Goal: Information Seeking & Learning: Learn about a topic

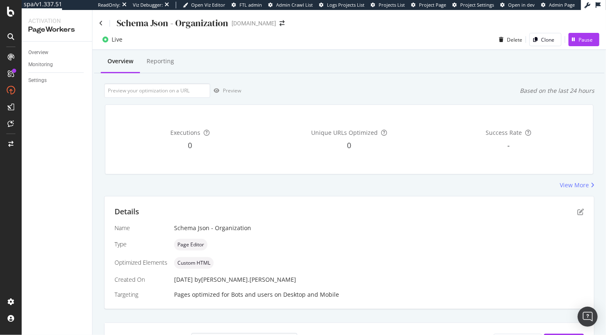
scroll to position [12, 0]
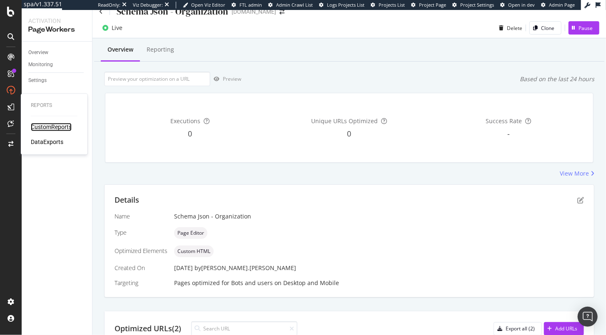
click at [55, 126] on div "CustomReports" at bounding box center [51, 127] width 41 height 8
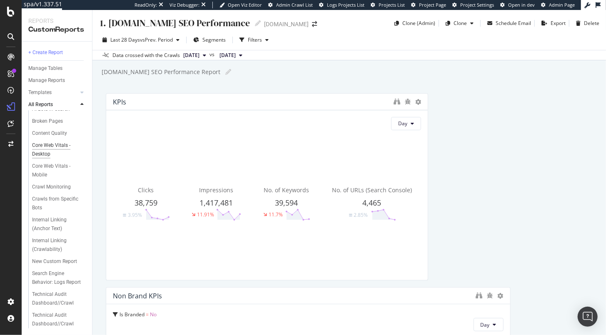
scroll to position [45, 0]
click at [53, 53] on div "+ Create Report" at bounding box center [45, 52] width 35 height 9
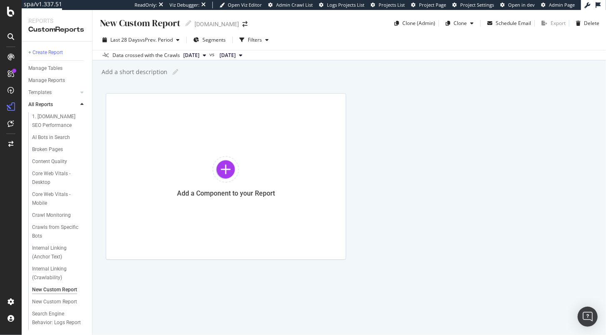
click at [131, 72] on div "Add a short description" at bounding box center [134, 72] width 67 height 8
type input "Keyword Lengths"
click at [148, 22] on div "New Custom Report" at bounding box center [139, 23] width 81 height 13
type input "Keyword Lengths"
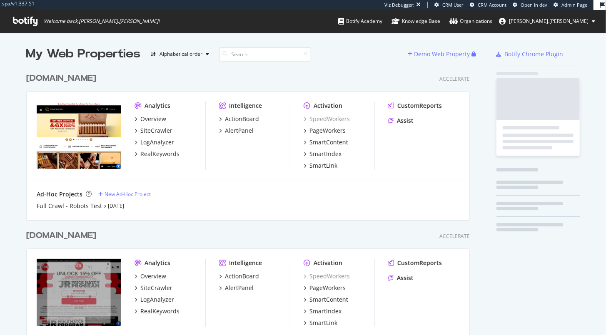
scroll to position [299, 445]
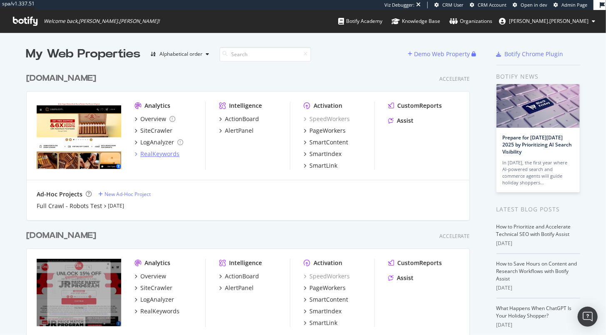
click at [157, 155] on div "RealKeywords" at bounding box center [159, 154] width 39 height 8
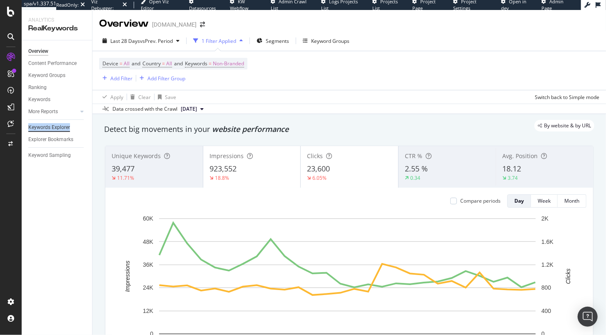
click at [41, 128] on div "Keywords Explorer" at bounding box center [49, 127] width 42 height 9
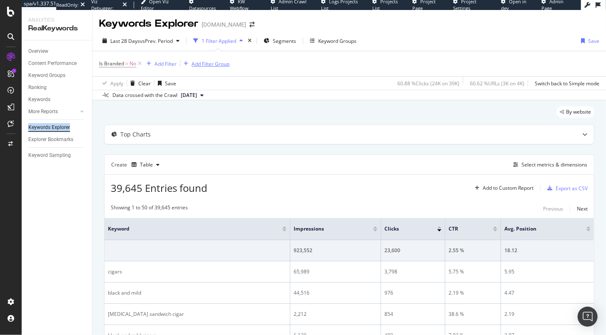
click at [211, 65] on div "Add Filter Group" at bounding box center [211, 63] width 38 height 7
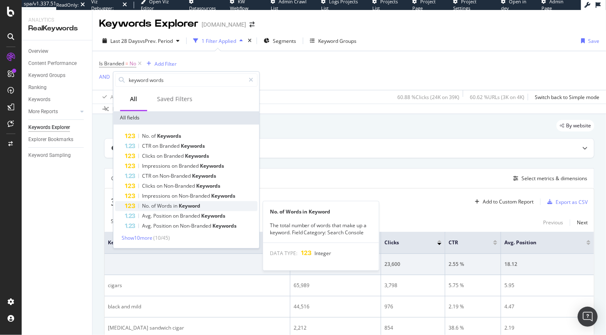
type input "keyword words"
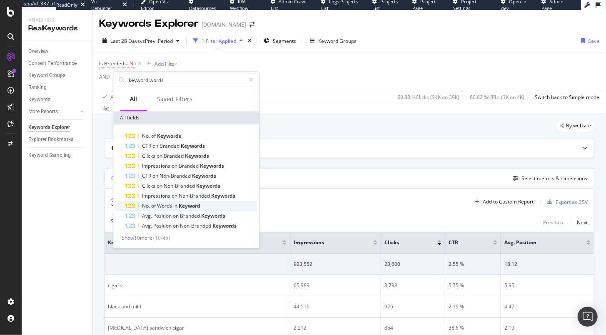
click at [167, 206] on span "Words" at bounding box center [165, 205] width 16 height 7
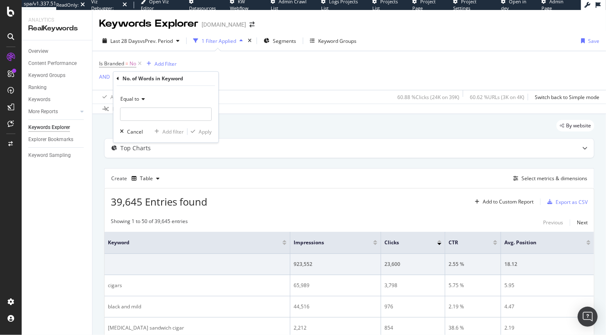
click at [143, 99] on icon at bounding box center [142, 99] width 6 height 5
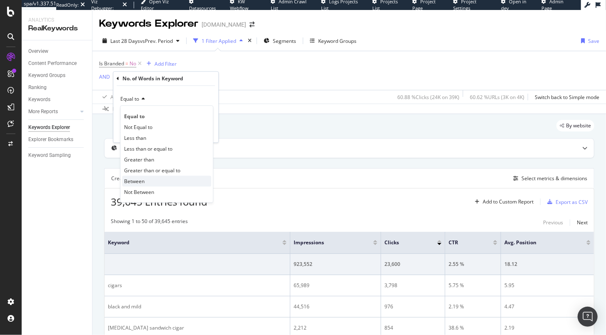
click at [149, 183] on div "Between" at bounding box center [166, 181] width 89 height 11
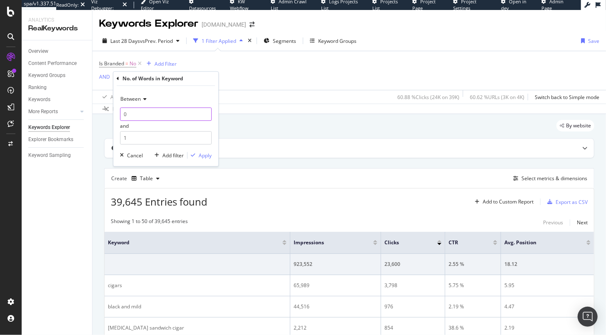
drag, startPoint x: 137, startPoint y: 115, endPoint x: 104, endPoint y: 112, distance: 32.2
click at [105, 112] on body "spa/v1.337.51 ReadOnly: Viz Debugger: Open Viz Editor Datasources KW Webflow Ad…" at bounding box center [303, 167] width 606 height 335
drag, startPoint x: 127, startPoint y: 112, endPoint x: 120, endPoint y: 112, distance: 7.1
click at [120, 112] on input "0" at bounding box center [166, 113] width 92 height 13
type input "1"
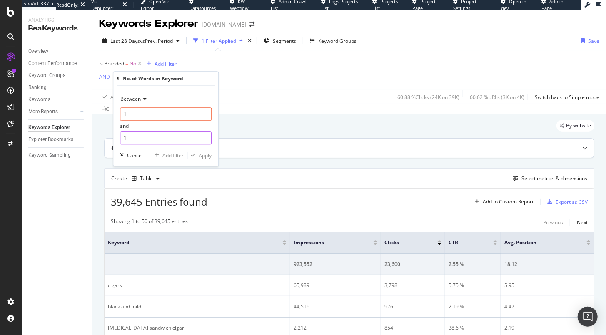
drag, startPoint x: 131, startPoint y: 140, endPoint x: 112, endPoint y: 139, distance: 19.6
click at [112, 139] on body "spa/v1.337.51 ReadOnly: Viz Debugger: Open Viz Editor Datasources KW Webflow Ad…" at bounding box center [303, 167] width 606 height 335
type input "1"
type input "2"
click at [206, 156] on div "Apply" at bounding box center [205, 155] width 13 height 7
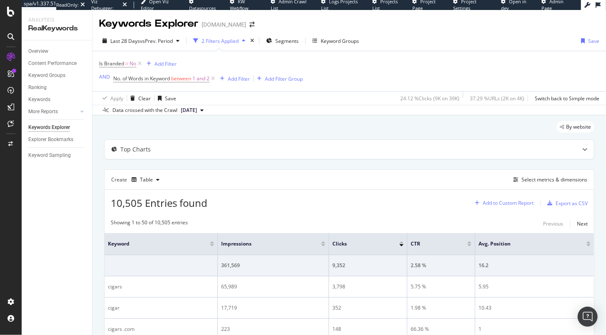
click at [507, 204] on div "Add to Custom Report" at bounding box center [508, 203] width 51 height 5
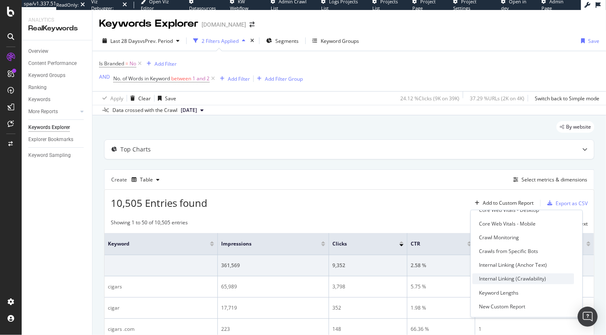
scroll to position [86, 0]
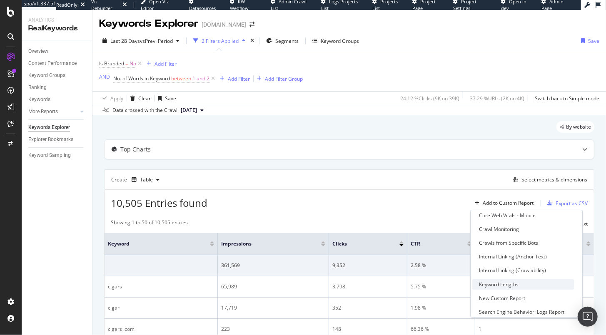
click at [505, 286] on div "Keyword Lengths" at bounding box center [499, 284] width 40 height 7
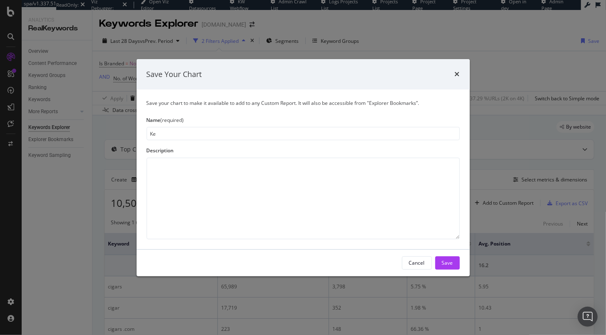
type input "K"
type input "Length (1-2)"
click at [445, 264] on div "Save" at bounding box center [447, 262] width 11 height 7
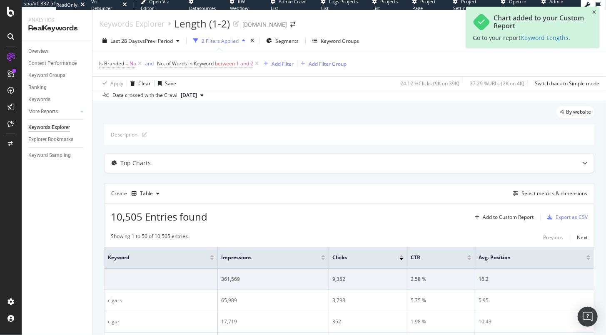
click at [246, 64] on span "1 and 2" at bounding box center [244, 64] width 17 height 12
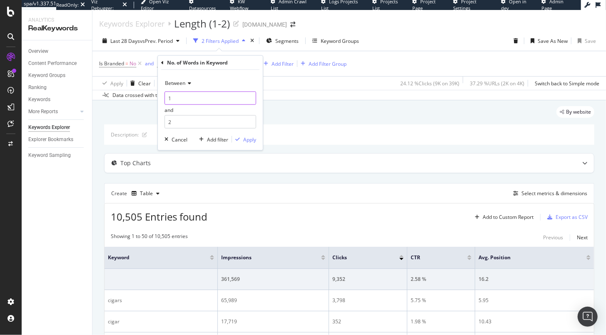
drag, startPoint x: 182, startPoint y: 97, endPoint x: 156, endPoint y: 94, distance: 26.3
click at [156, 94] on body "spa/v1.337.51 ReadOnly: Viz Debugger: Open Viz Editor Datasources KW Webflow Ad…" at bounding box center [303, 167] width 606 height 335
type input "3"
drag, startPoint x: 183, startPoint y: 120, endPoint x: 164, endPoint y: 121, distance: 18.3
click at [164, 121] on input "2" at bounding box center [210, 121] width 92 height 13
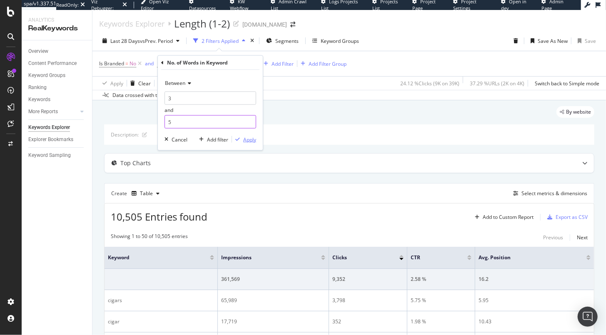
type input "5"
click at [246, 141] on div "Apply" at bounding box center [249, 139] width 13 height 7
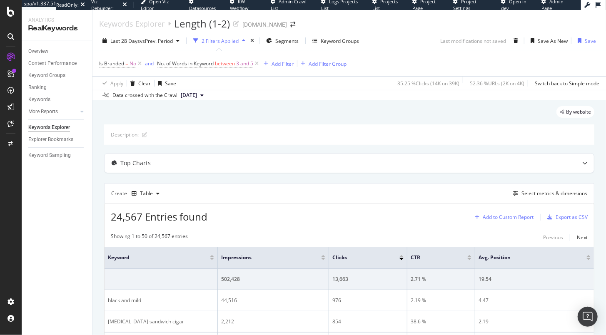
click at [516, 217] on div "Add to Custom Report" at bounding box center [508, 217] width 51 height 5
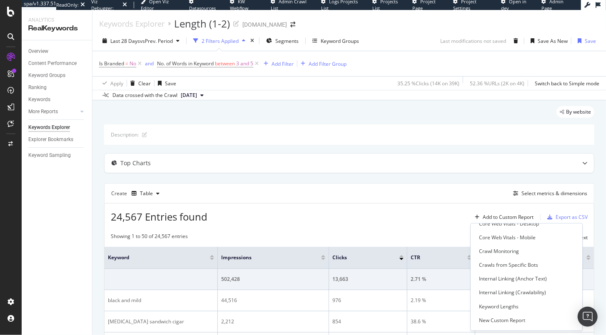
scroll to position [85, 0]
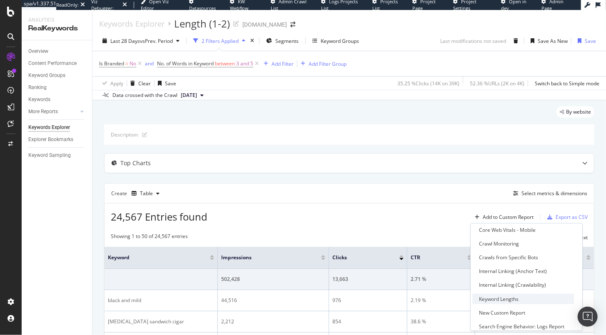
click at [497, 298] on div "Keyword Lengths" at bounding box center [499, 299] width 40 height 7
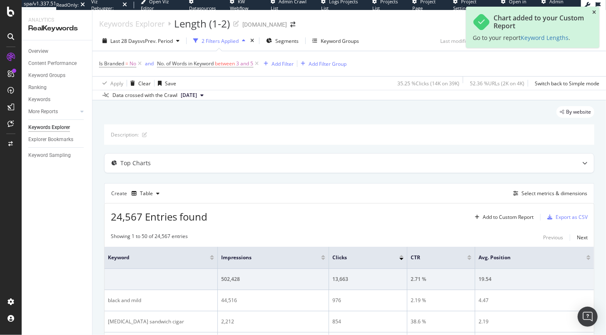
click at [592, 12] on icon "close toast" at bounding box center [594, 12] width 4 height 5
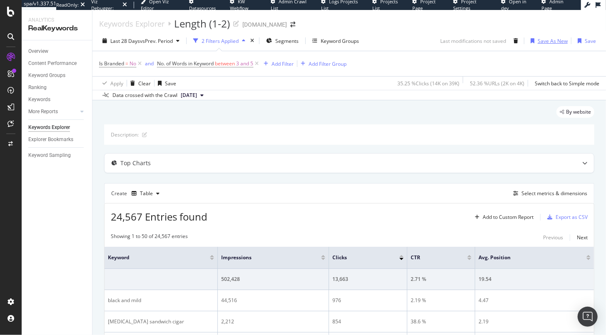
click at [550, 42] on div "Save As New" at bounding box center [552, 40] width 30 height 7
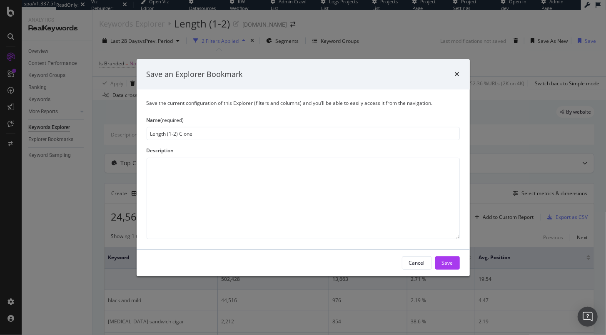
drag, startPoint x: 175, startPoint y: 135, endPoint x: 169, endPoint y: 136, distance: 5.9
click at [169, 136] on input "Length (1-2) Clone" at bounding box center [303, 133] width 313 height 13
drag, startPoint x: 179, startPoint y: 133, endPoint x: 218, endPoint y: 137, distance: 39.8
click at [218, 137] on input "Length (3-5) Clone" at bounding box center [303, 133] width 313 height 13
type input "Length (3-5)"
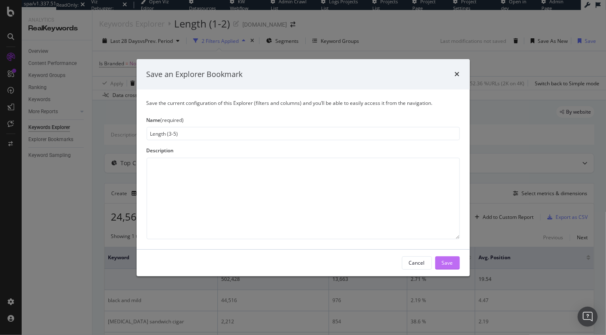
click at [448, 264] on div "Save" at bounding box center [447, 262] width 11 height 7
